Goal: Task Accomplishment & Management: Manage account settings

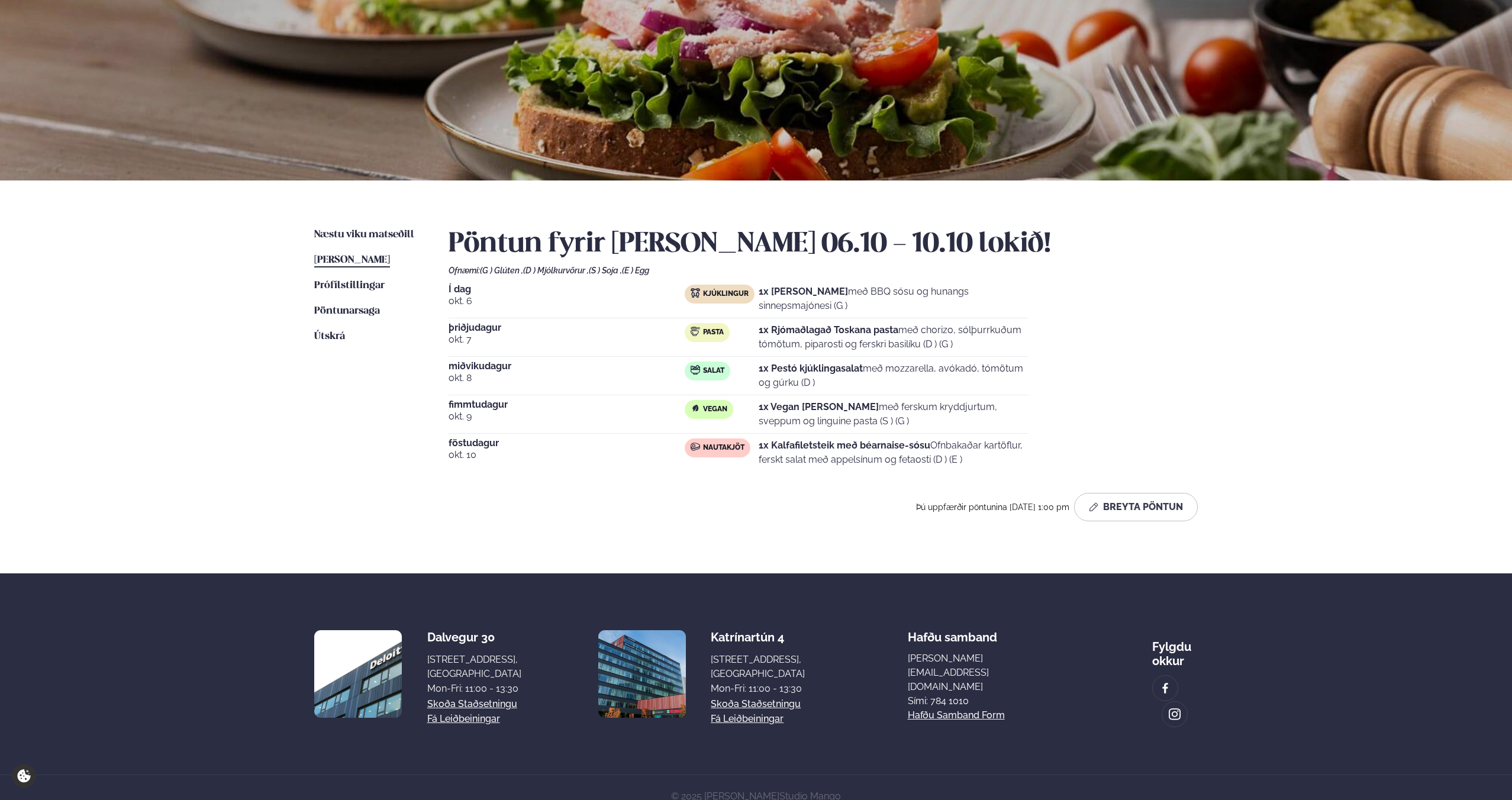
scroll to position [94, 0]
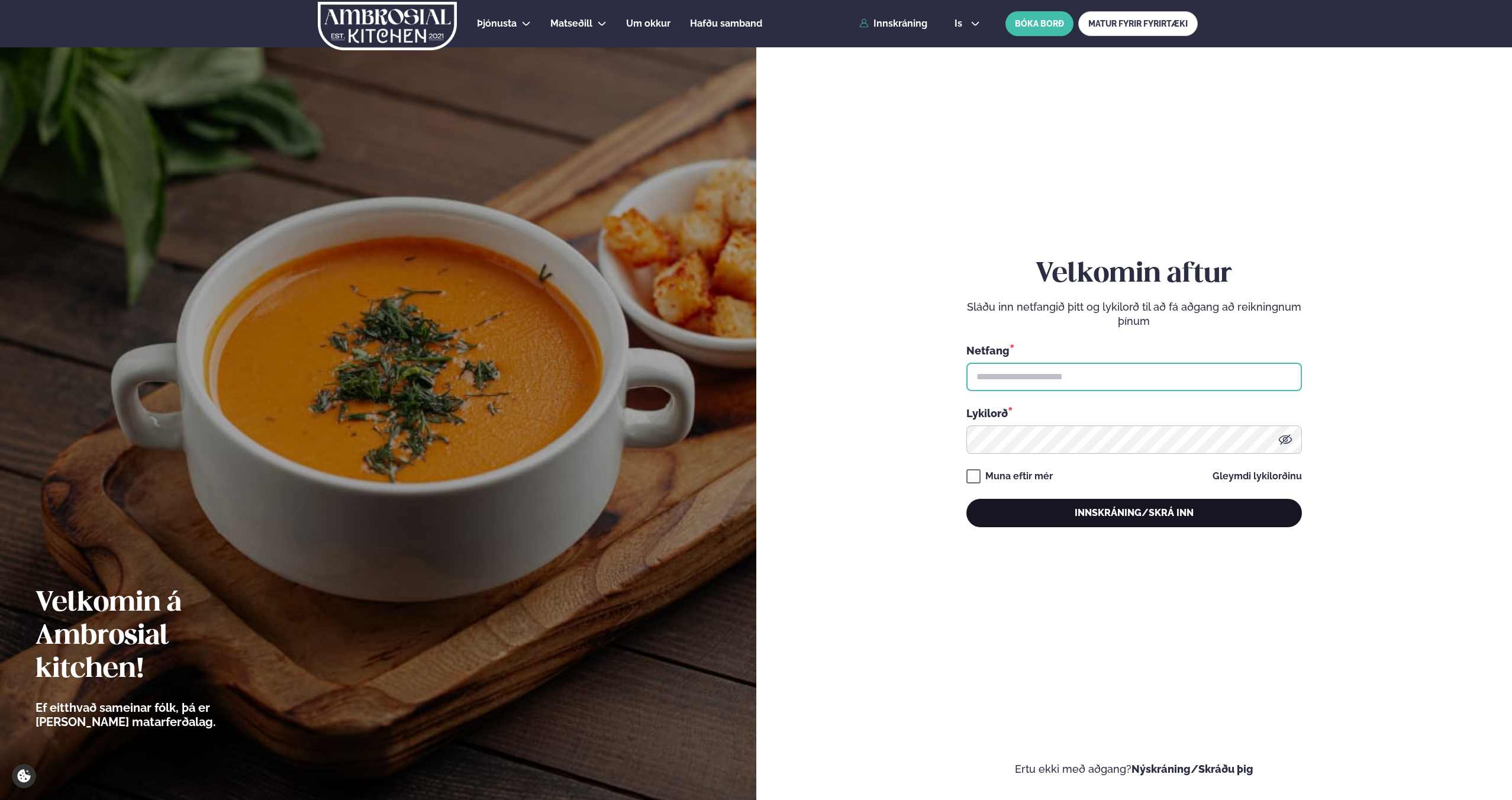
type input "**********"
click at [1086, 521] on button "Innskráning/Skrá inn" at bounding box center [1134, 513] width 336 height 29
